Goal: Find specific page/section: Find specific page/section

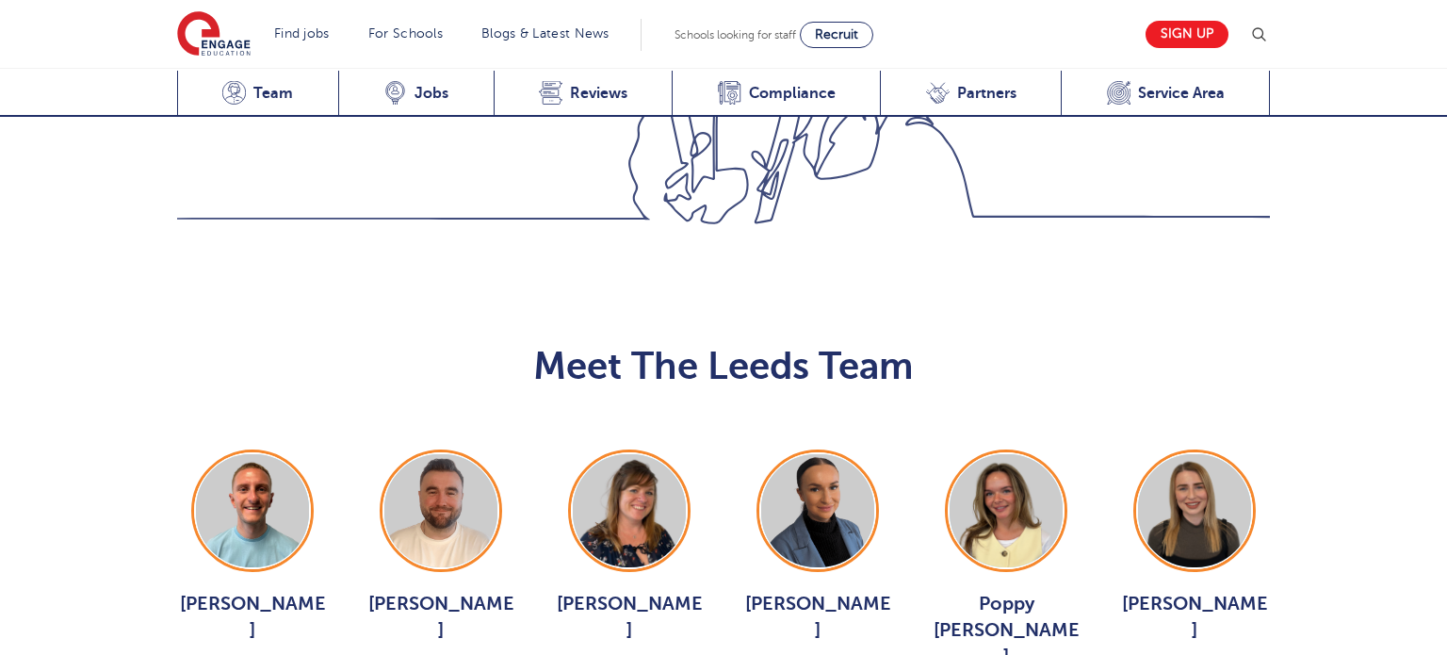
scroll to position [2048, 0]
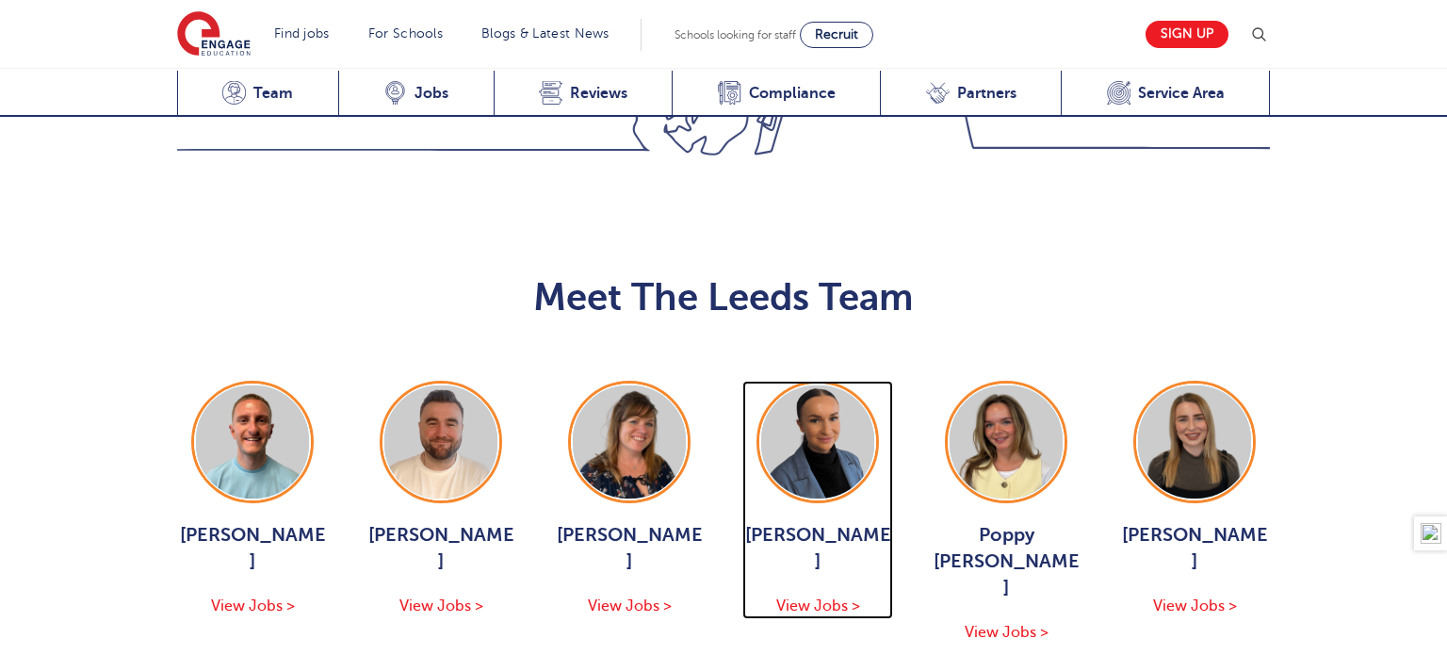
click at [789, 385] on img at bounding box center [817, 441] width 113 height 113
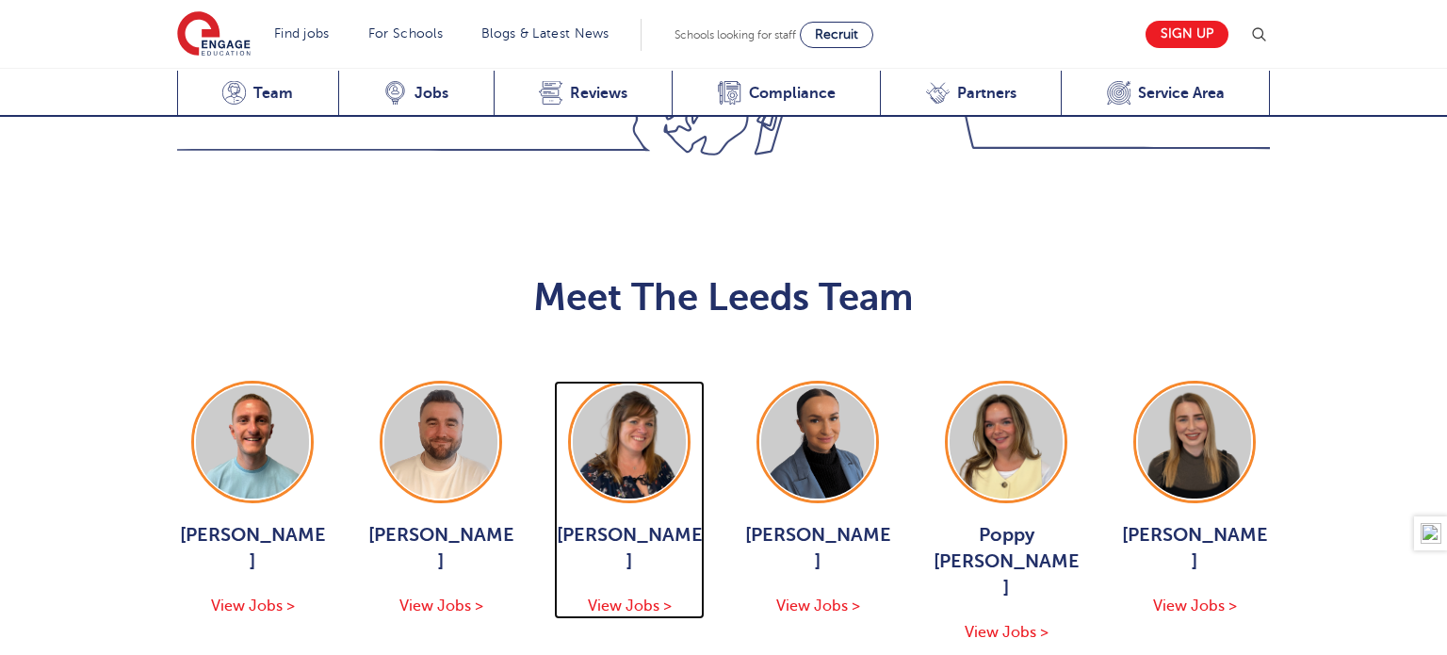
click at [605, 385] on img at bounding box center [629, 441] width 113 height 113
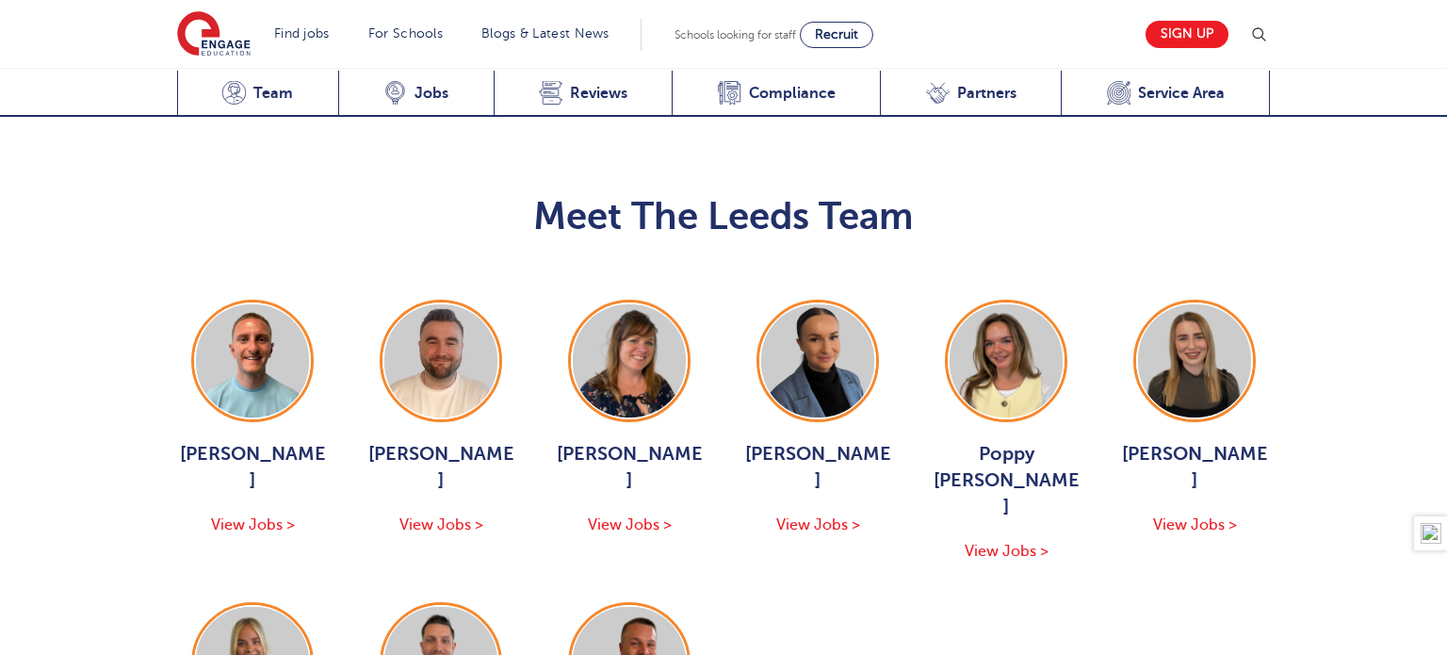
scroll to position [2130, 0]
click at [304, 606] on img at bounding box center [252, 662] width 113 height 113
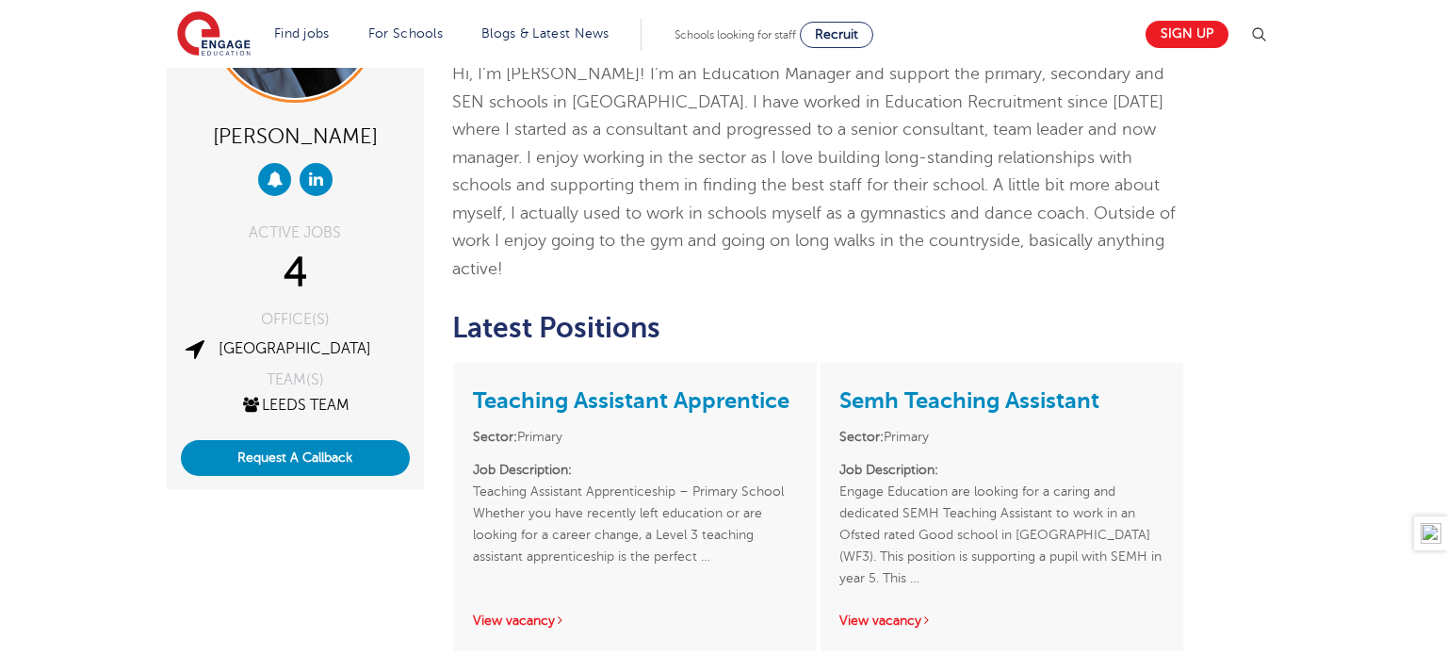
scroll to position [194, 0]
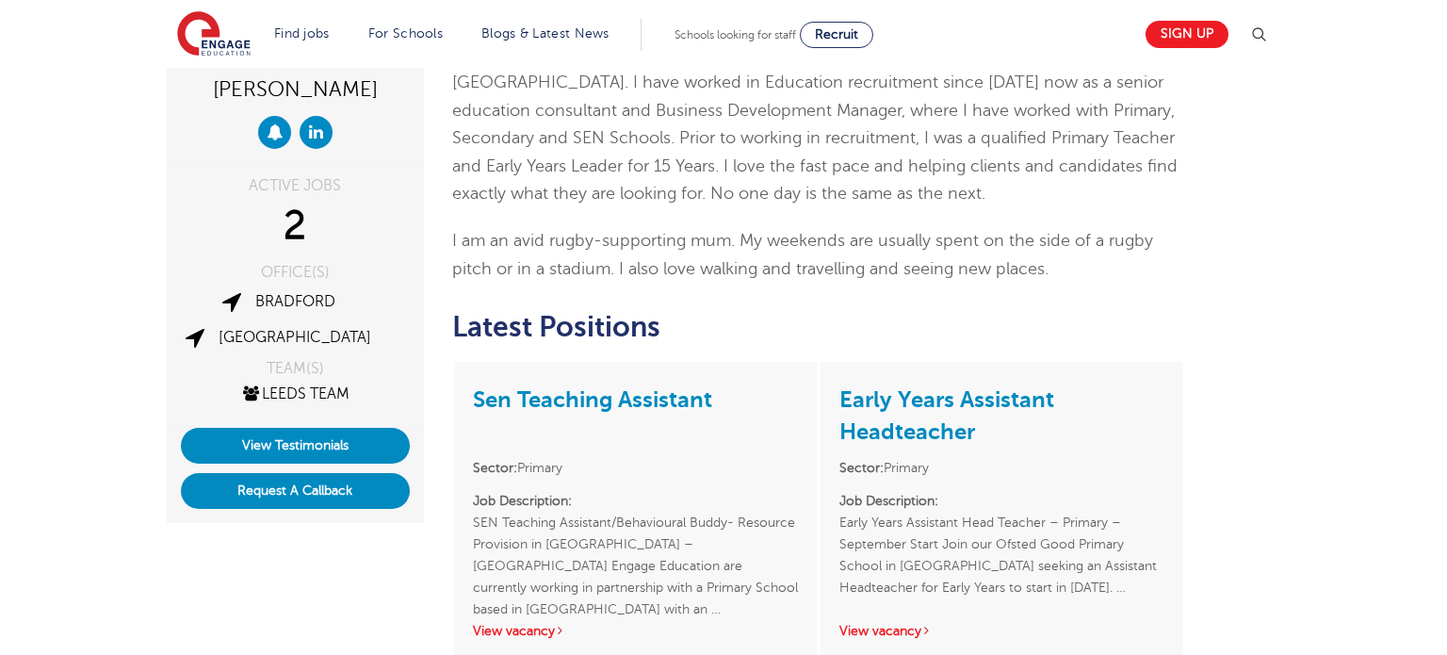
scroll to position [236, 0]
